Goal: Task Accomplishment & Management: Manage account settings

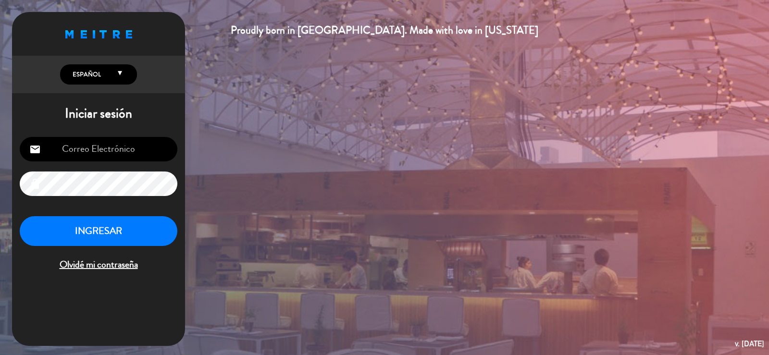
type input "[EMAIL_ADDRESS][DOMAIN_NAME]"
click at [94, 238] on button "INGRESAR" at bounding box center [99, 231] width 158 height 30
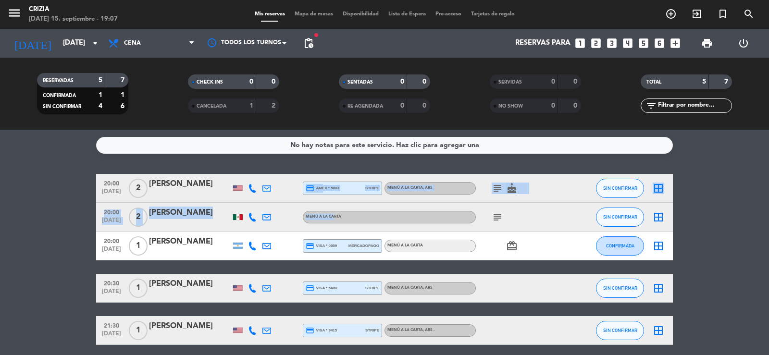
drag, startPoint x: 291, startPoint y: 189, endPoint x: 334, endPoint y: 231, distance: 60.2
click at [334, 231] on div "20:00 [DATE] 2 [PERSON_NAME] credit_card amex * 5003 stripe MENÚ A LA CARTA , A…" at bounding box center [384, 259] width 577 height 171
click at [298, 214] on div at bounding box center [296, 217] width 14 height 28
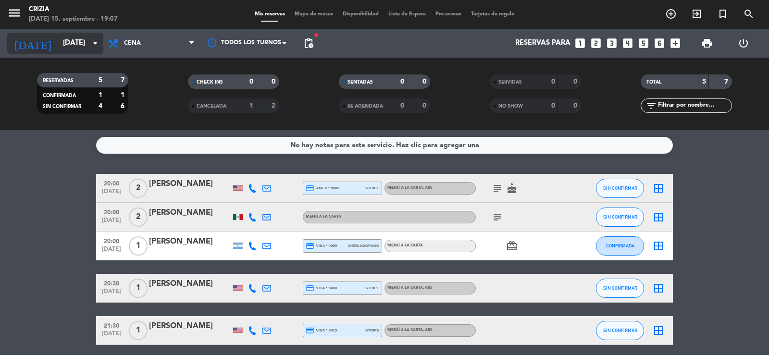
click at [94, 45] on icon "arrow_drop_down" at bounding box center [95, 44] width 12 height 12
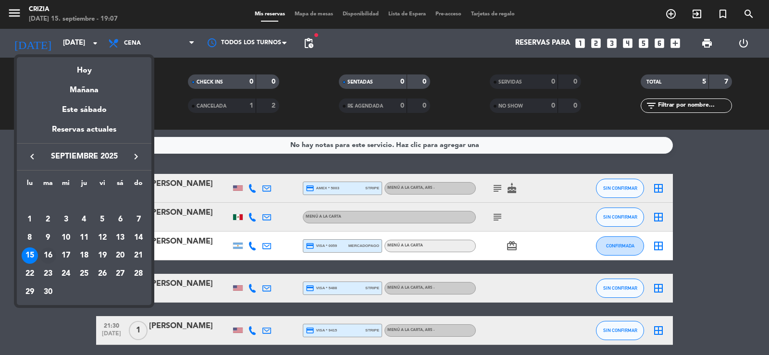
click at [45, 256] on div "16" at bounding box center [48, 256] width 16 height 16
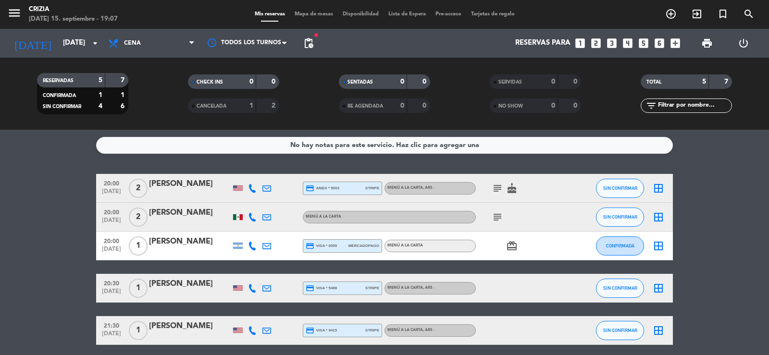
type input "[DATE]"
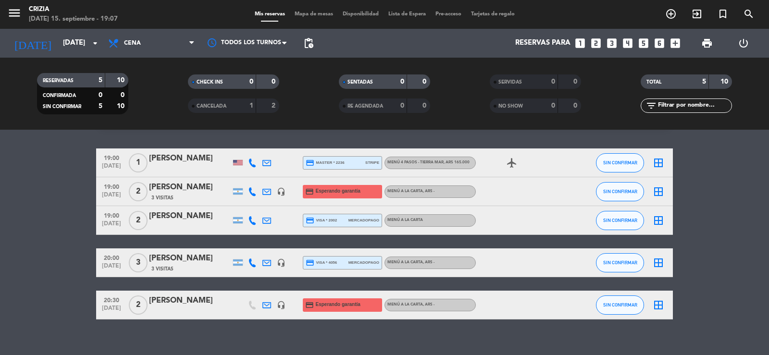
scroll to position [38, 0]
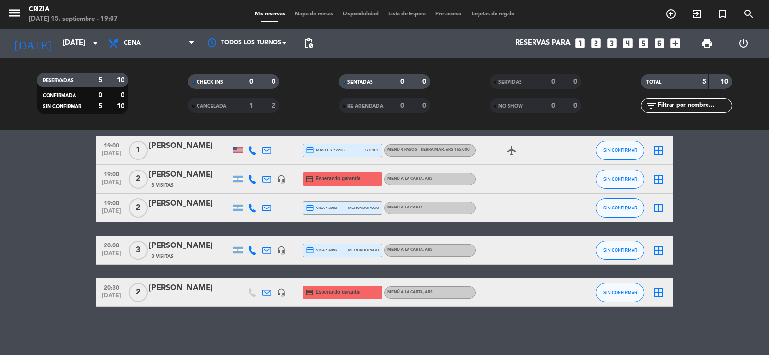
click at [328, 287] on span "credit_card Esperando garantía" at bounding box center [332, 292] width 55 height 13
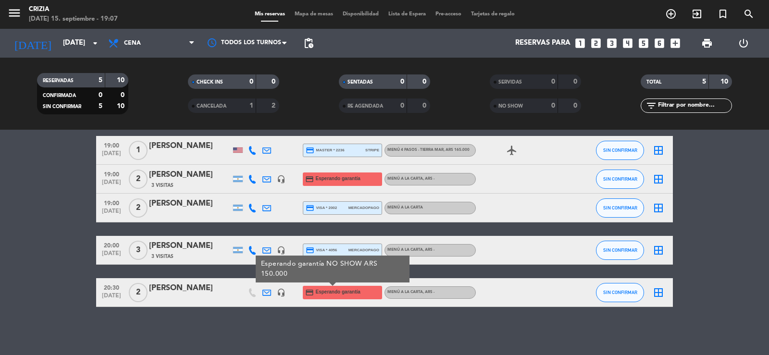
click at [233, 296] on div at bounding box center [238, 292] width 14 height 28
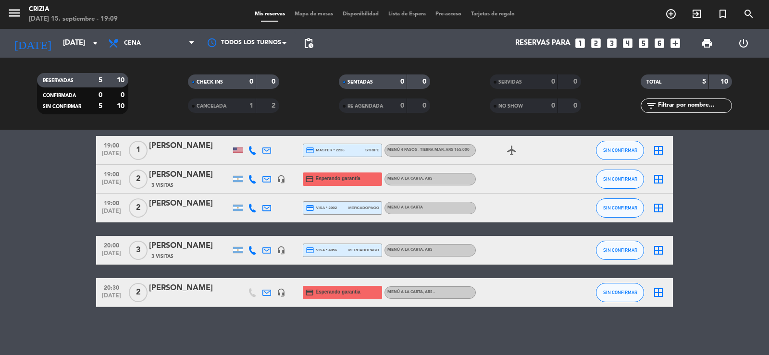
click at [549, 149] on div "airplanemode_active" at bounding box center [519, 150] width 87 height 28
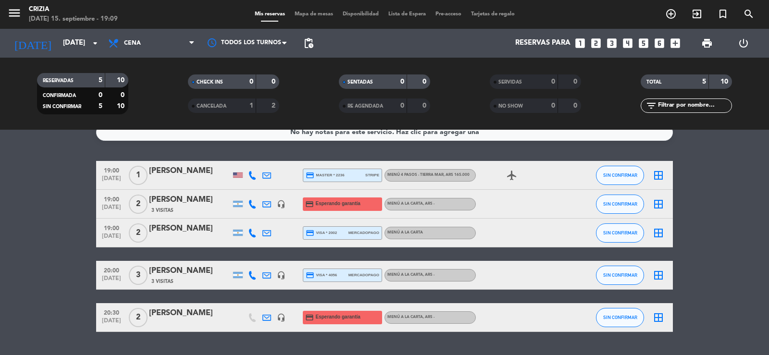
scroll to position [0, 0]
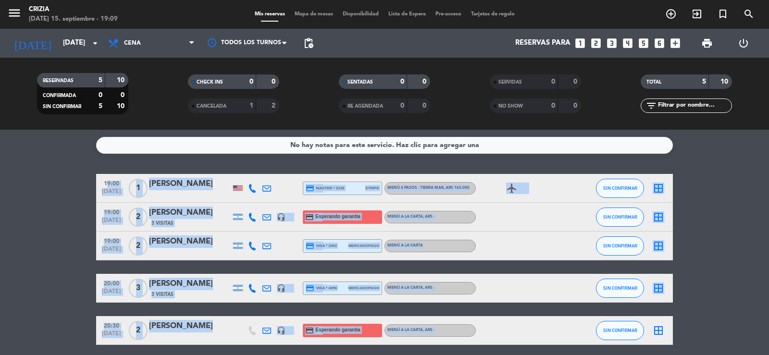
drag, startPoint x: 87, startPoint y: 164, endPoint x: 553, endPoint y: 336, distance: 496.6
click at [553, 336] on div "No hay notas para este servicio. Haz clic para agregar una 19:00 [DATE] 1 [PERS…" at bounding box center [384, 243] width 769 height 226
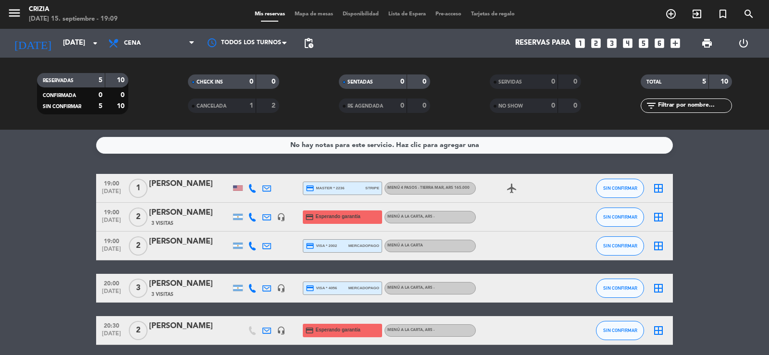
click at [701, 198] on bookings-row "19:00 [DATE] 1 [PERSON_NAME] credit_card master * 2236 stripe MENÚ 4 PASOS - TI…" at bounding box center [384, 259] width 769 height 171
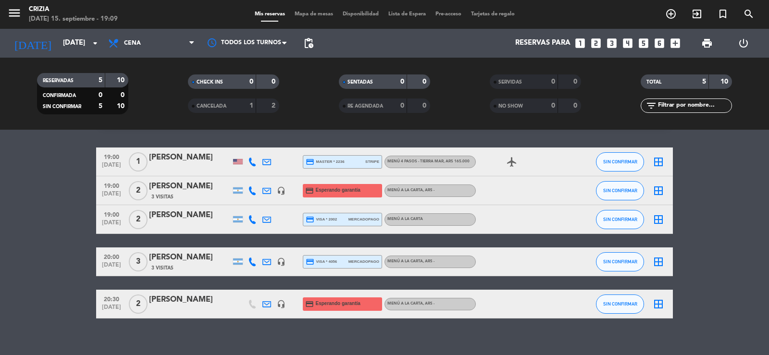
scroll to position [38, 0]
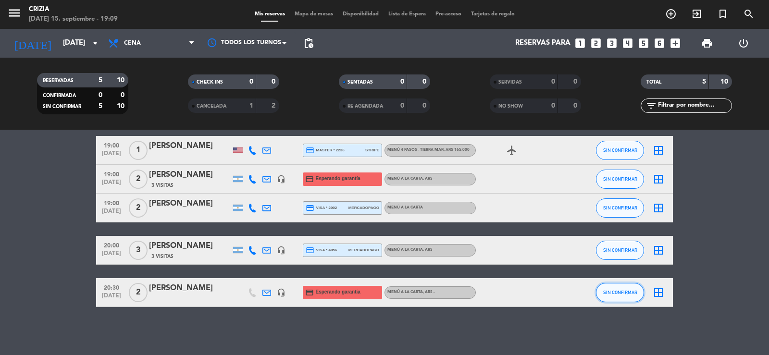
click at [630, 288] on button "SIN CONFIRMAR" at bounding box center [620, 292] width 48 height 19
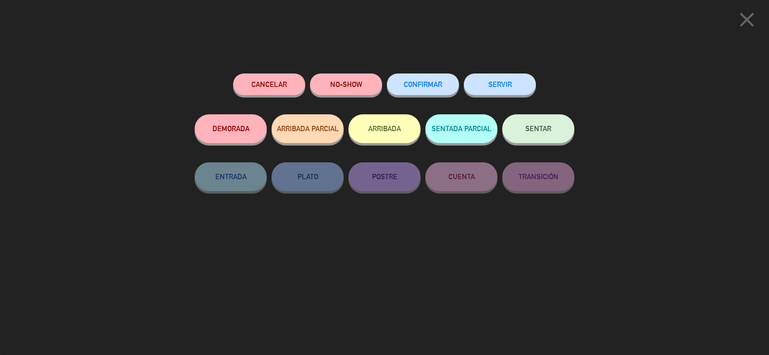
click at [430, 82] on span "CONFIRMAR" at bounding box center [423, 84] width 38 height 8
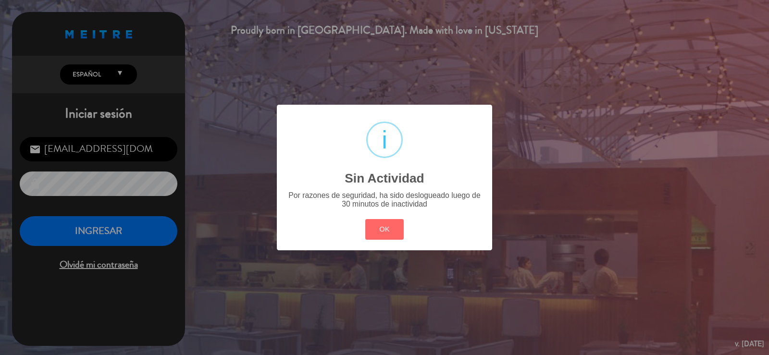
click at [387, 243] on div "? ! i Sin Actividad × Por razones de seguridad, ha sido deslogueado luego de 30…" at bounding box center [384, 177] width 215 height 145
click at [387, 232] on button "OK" at bounding box center [384, 229] width 39 height 21
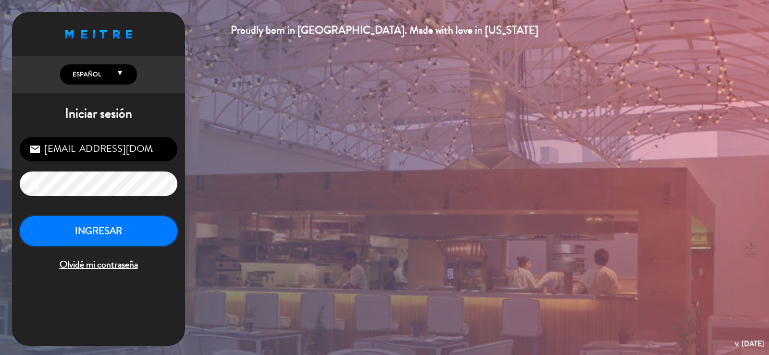
click at [136, 230] on button "INGRESAR" at bounding box center [99, 231] width 158 height 30
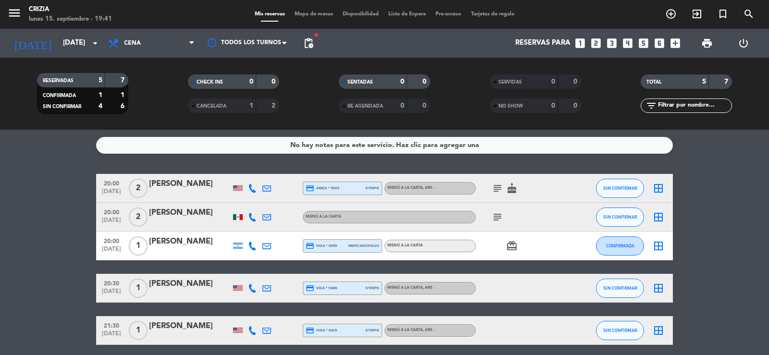
scroll to position [38, 0]
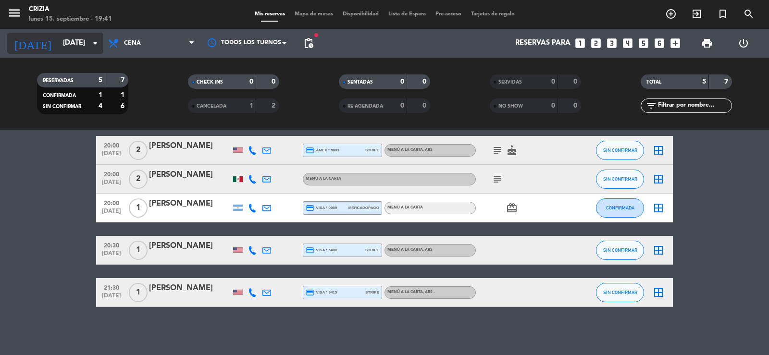
click at [71, 39] on input "[DATE]" at bounding box center [104, 43] width 93 height 18
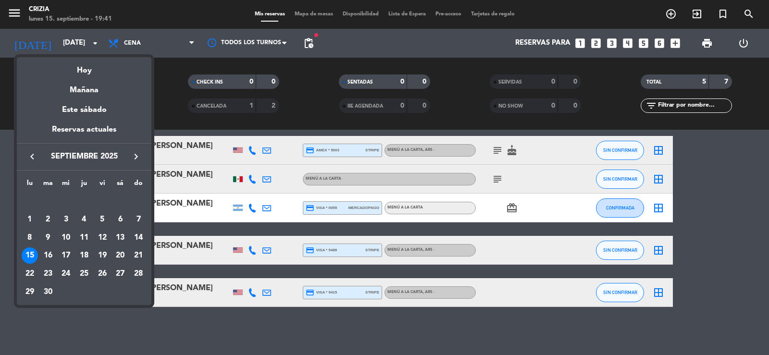
click at [114, 90] on div "Mañana" at bounding box center [84, 87] width 135 height 20
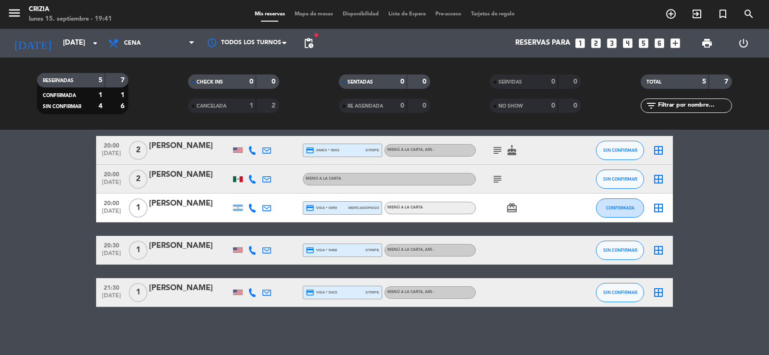
type input "[DATE]"
